Goal: Task Accomplishment & Management: Use online tool/utility

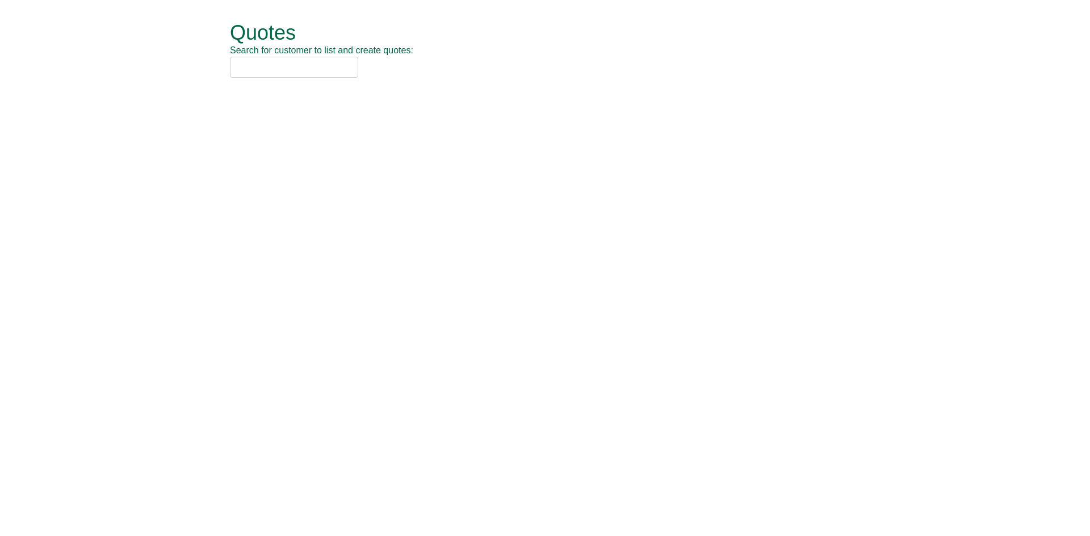
click at [271, 66] on input "text" at bounding box center [294, 67] width 128 height 21
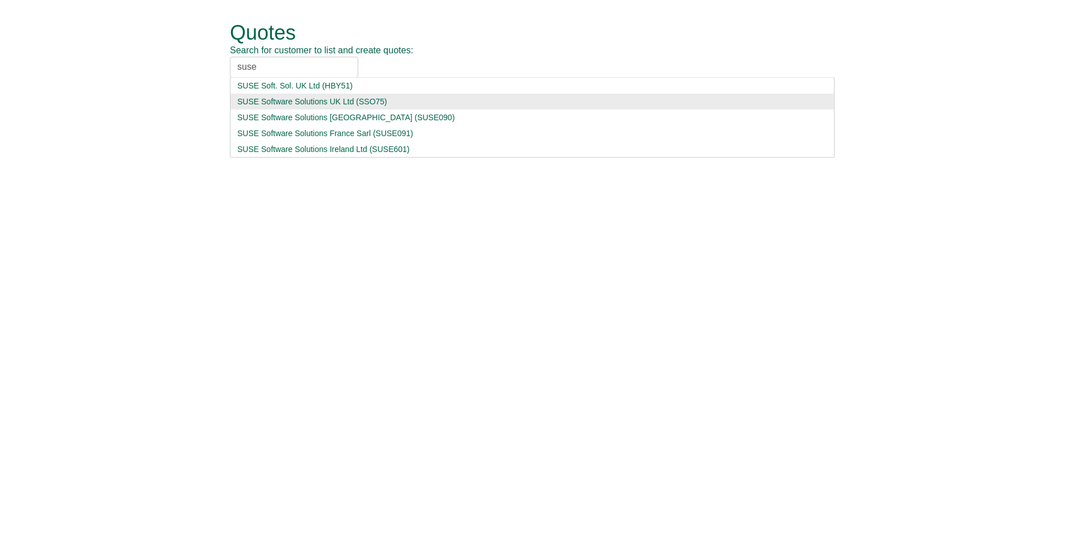
type input "suse"
click at [297, 103] on div "SUSE Software Solutions UK Ltd (SSO75)" at bounding box center [532, 101] width 590 height 11
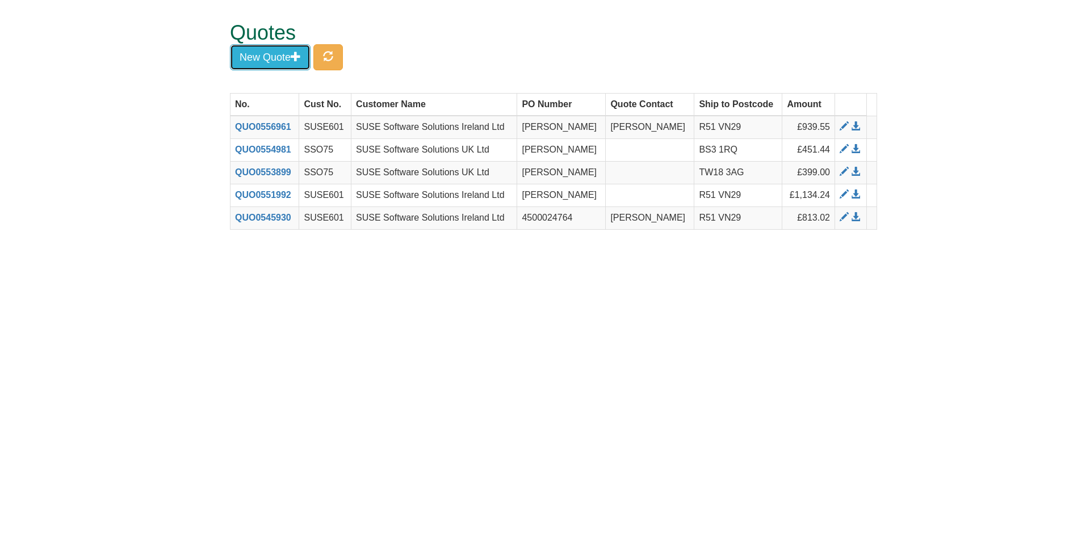
click at [273, 57] on button "New Quote" at bounding box center [270, 57] width 81 height 26
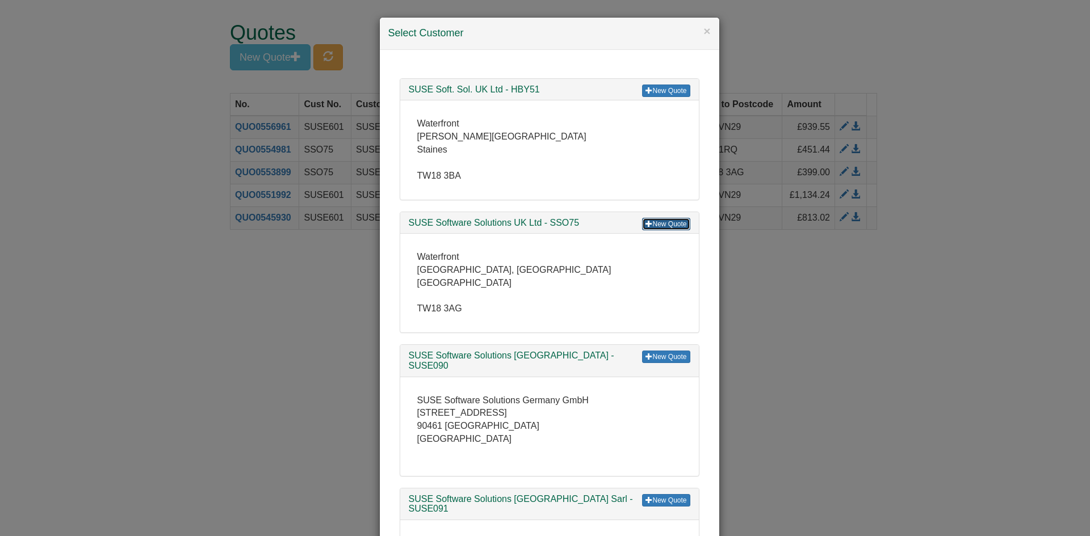
click at [663, 222] on link "New Quote" at bounding box center [666, 224] width 48 height 12
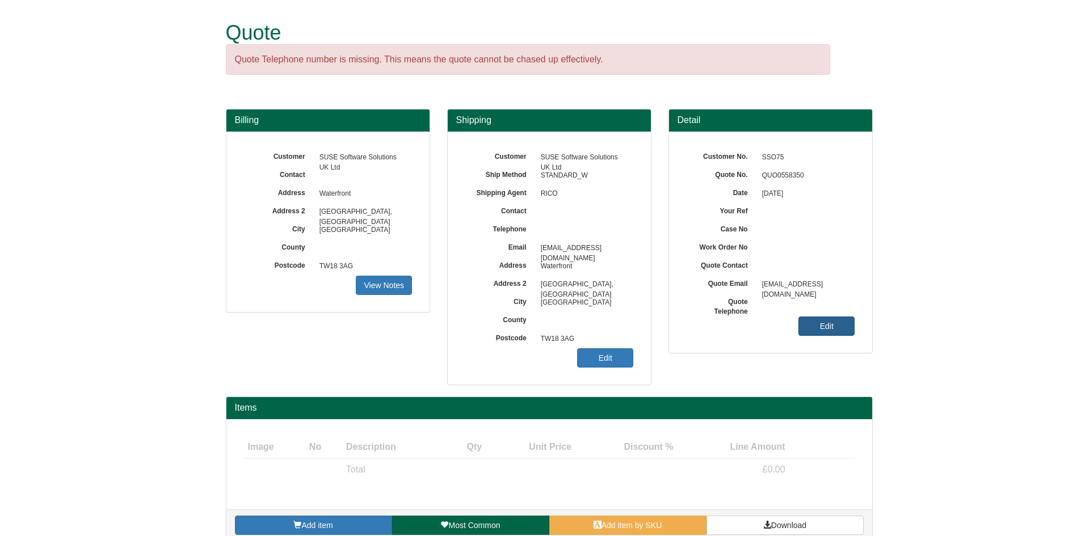
click at [834, 326] on link "Edit" at bounding box center [826, 326] width 56 height 19
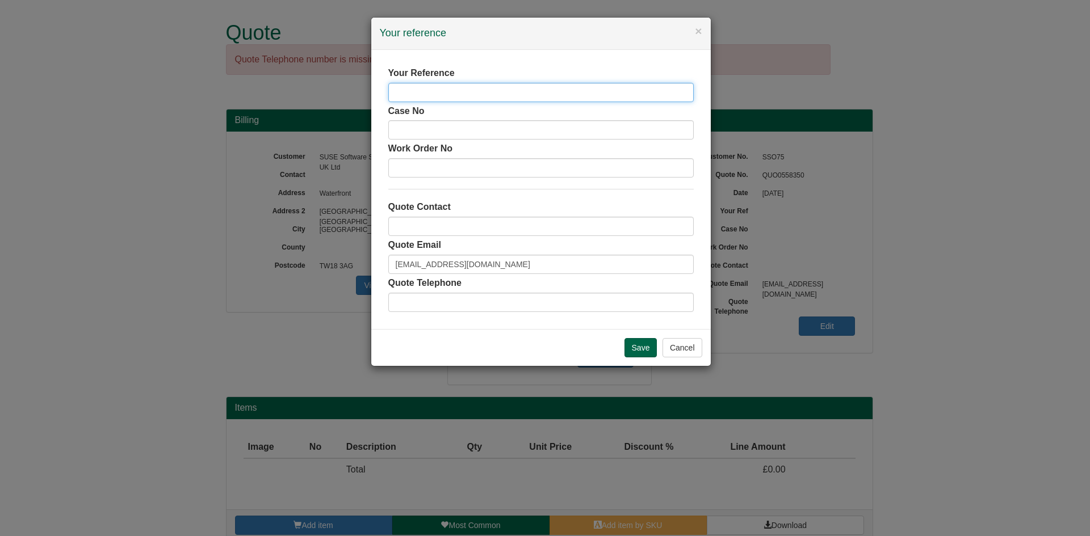
click at [478, 92] on input "text" at bounding box center [540, 92] width 305 height 19
type input "[PERSON_NAME]"
click at [628, 344] on input "Save" at bounding box center [640, 347] width 33 height 19
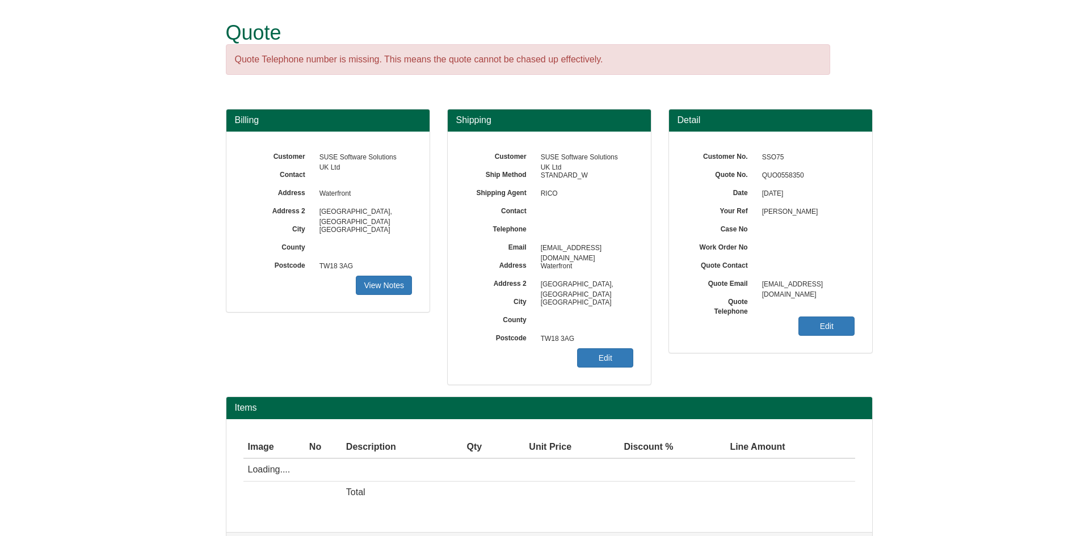
click at [588, 358] on link "Edit" at bounding box center [605, 357] width 56 height 19
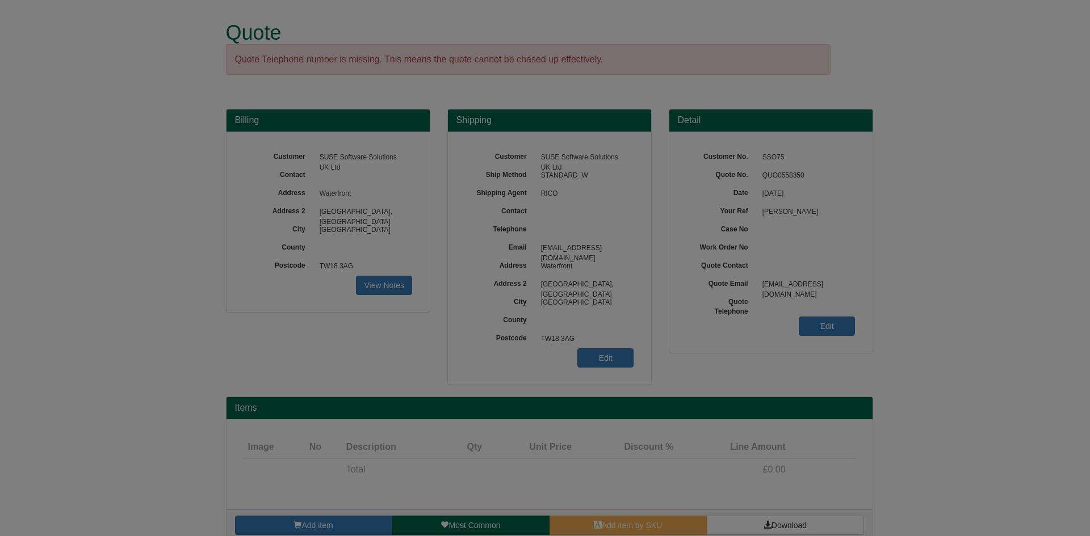
select select "GB"
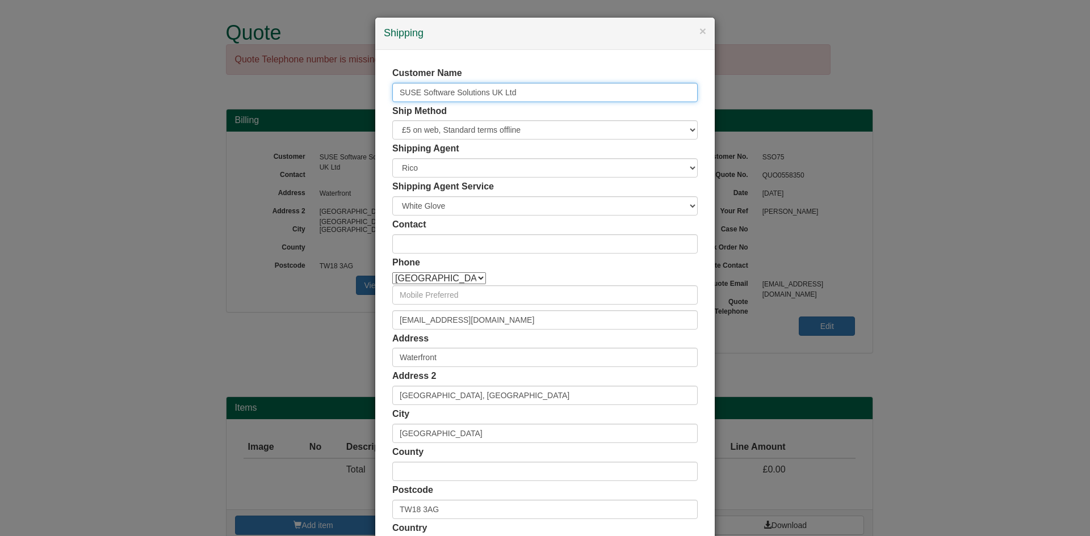
drag, startPoint x: 544, startPoint y: 96, endPoint x: 254, endPoint y: 92, distance: 289.4
click at [251, 92] on div "× Shipping Customer Name SUSE Software Solutions UK Ltd Ship Method Free of Cha…" at bounding box center [545, 268] width 1090 height 536
type input "[PERSON_NAME]"
drag, startPoint x: 498, startPoint y: 321, endPoint x: 258, endPoint y: 323, distance: 239.5
click at [258, 323] on div "× Shipping Customer Name [PERSON_NAME] Ship Method Free of Charge £5 Flat Rate …" at bounding box center [545, 268] width 1090 height 536
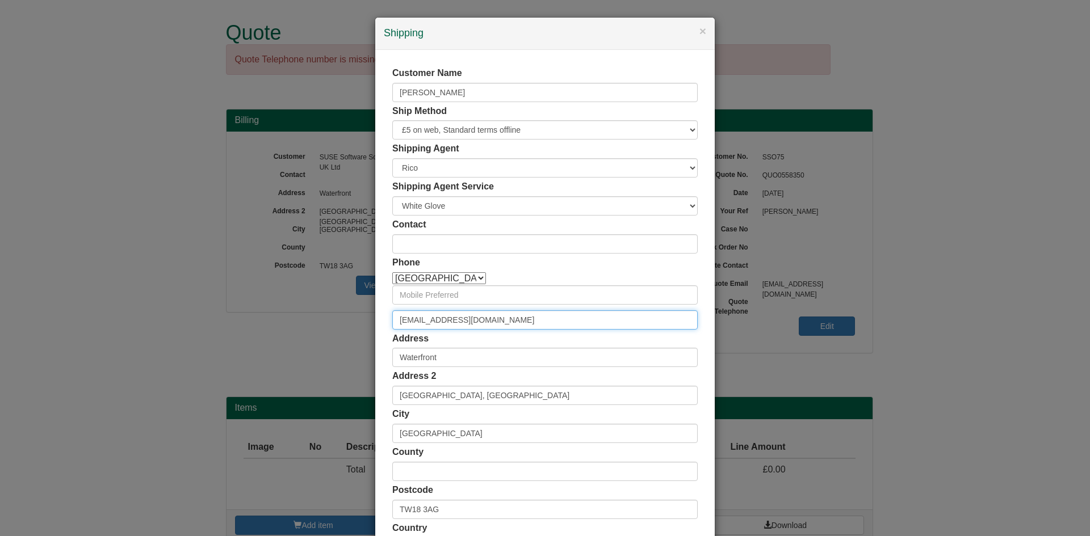
paste input "ellie.[PERSON_NAME]"
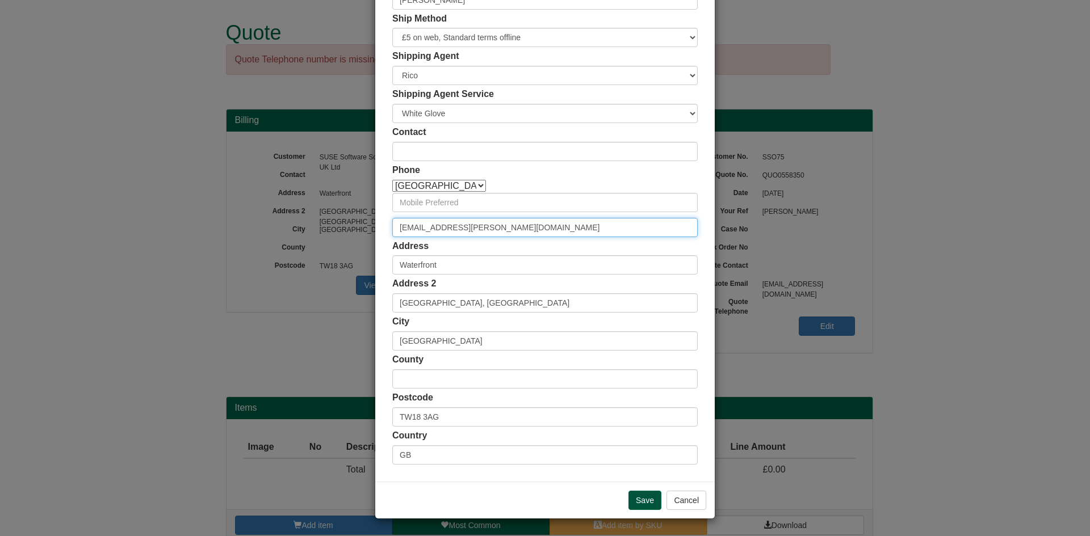
type input "[EMAIL_ADDRESS][PERSON_NAME][DOMAIN_NAME]"
click at [640, 505] on input "Save" at bounding box center [644, 500] width 33 height 19
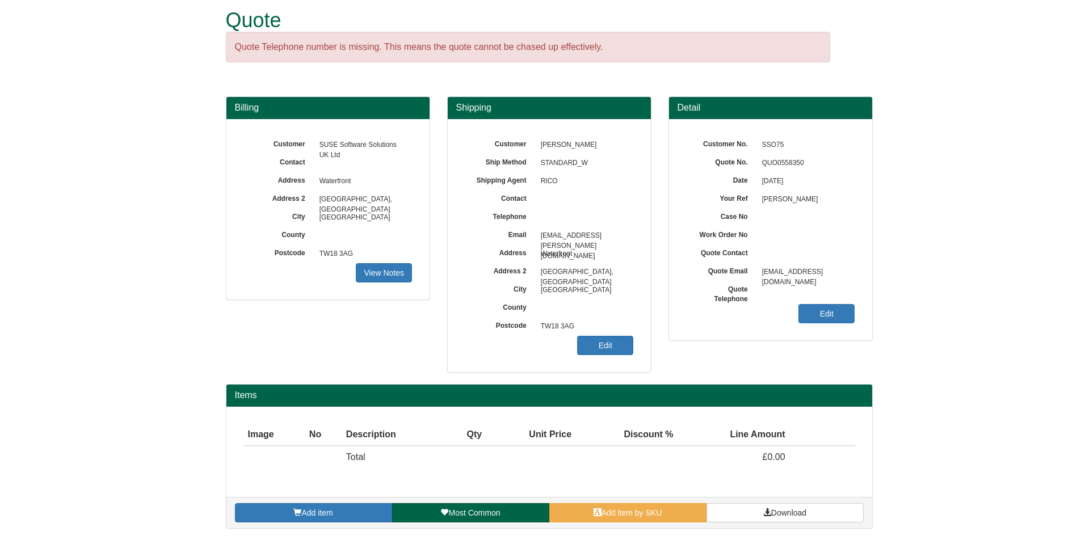
scroll to position [16, 0]
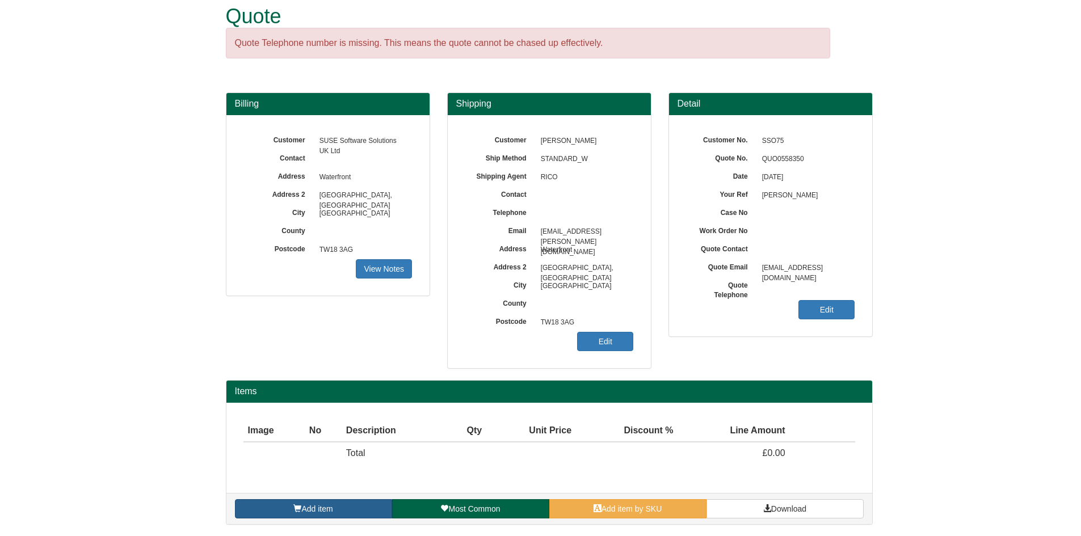
click at [337, 505] on link "Add item" at bounding box center [313, 508] width 157 height 19
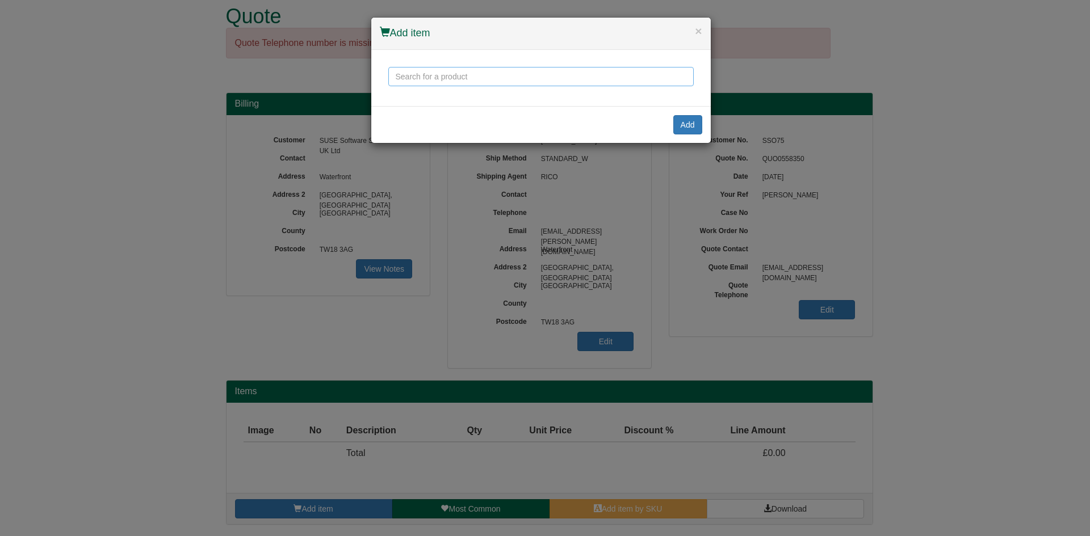
click at [421, 67] on input "text" at bounding box center [540, 76] width 305 height 19
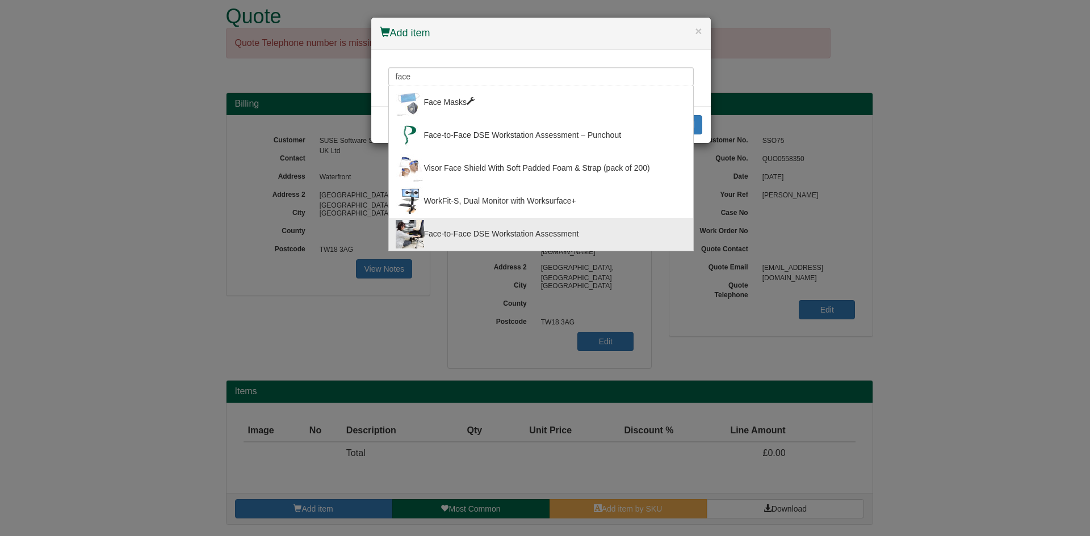
click at [486, 230] on div "Face-to-Face DSE Workstation Assessment" at bounding box center [541, 234] width 291 height 28
type input "Face-to-Face DSE Workstation Assessment"
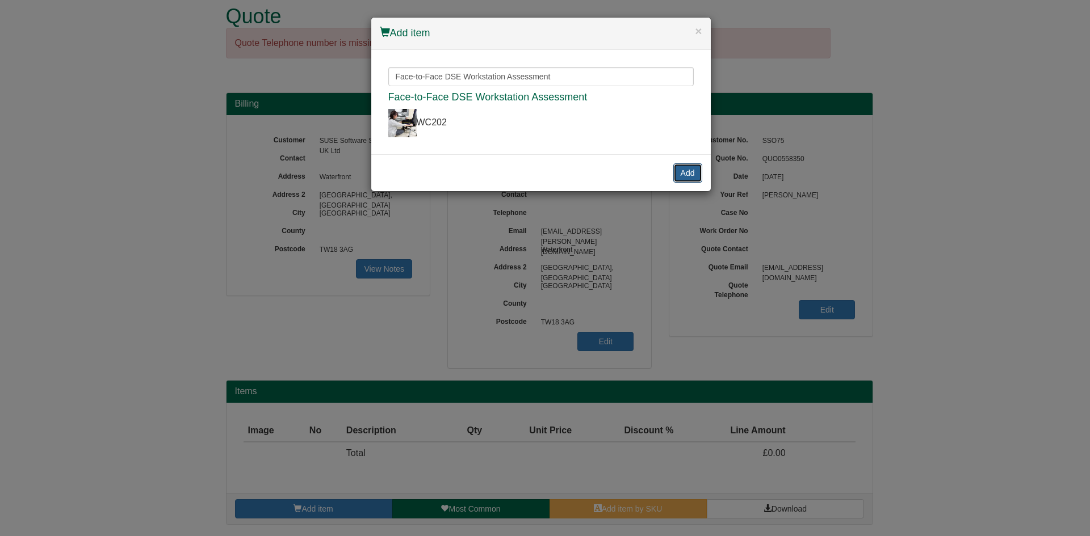
click at [683, 174] on button "Add" at bounding box center [687, 172] width 29 height 19
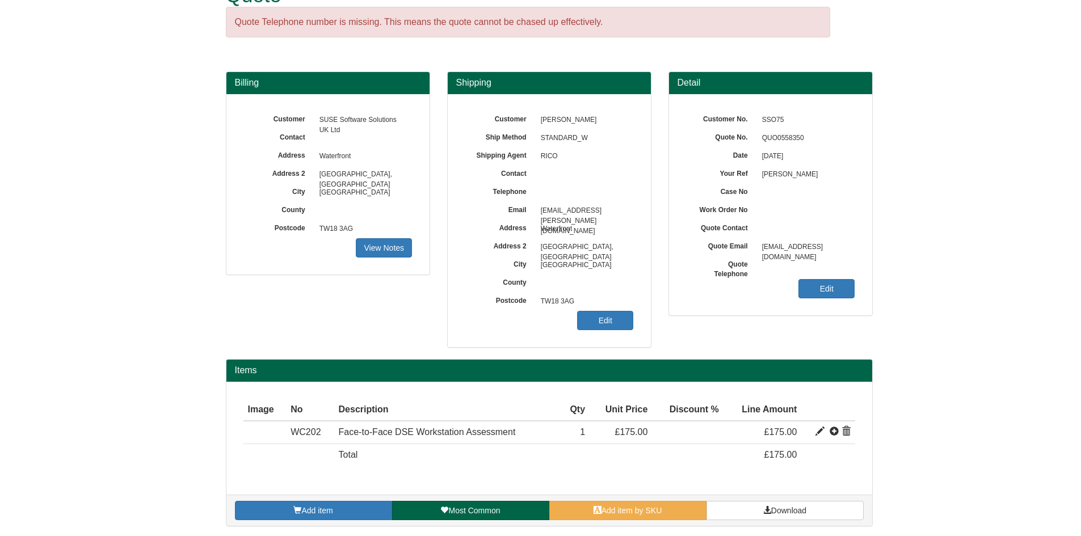
scroll to position [39, 0]
